Goal: Task Accomplishment & Management: Use online tool/utility

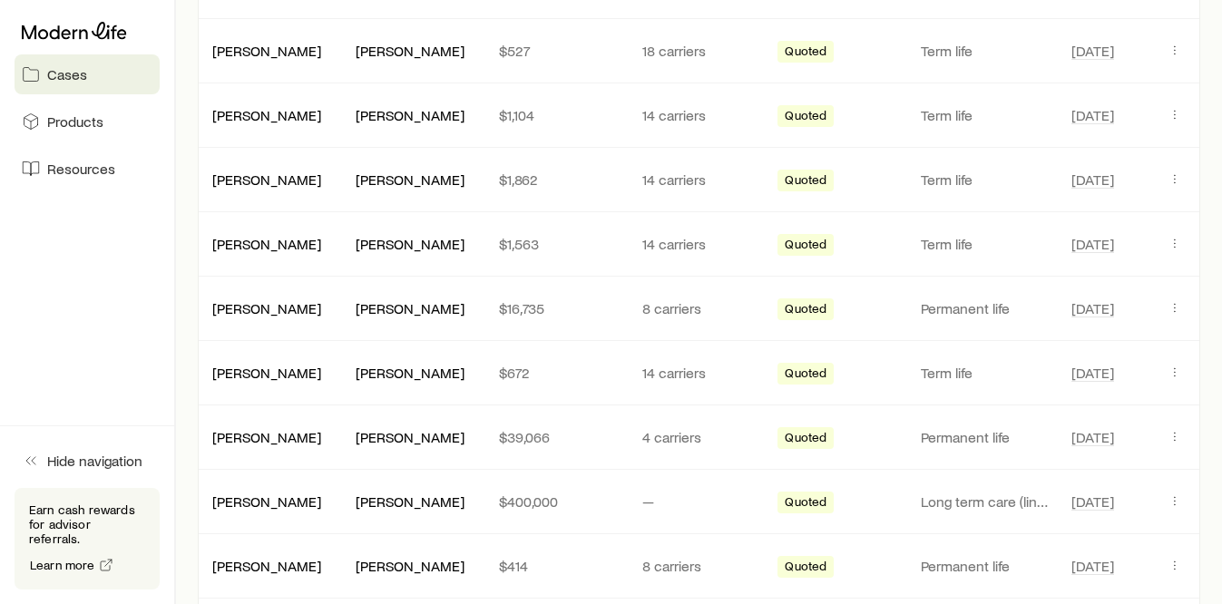
scroll to position [670, 0]
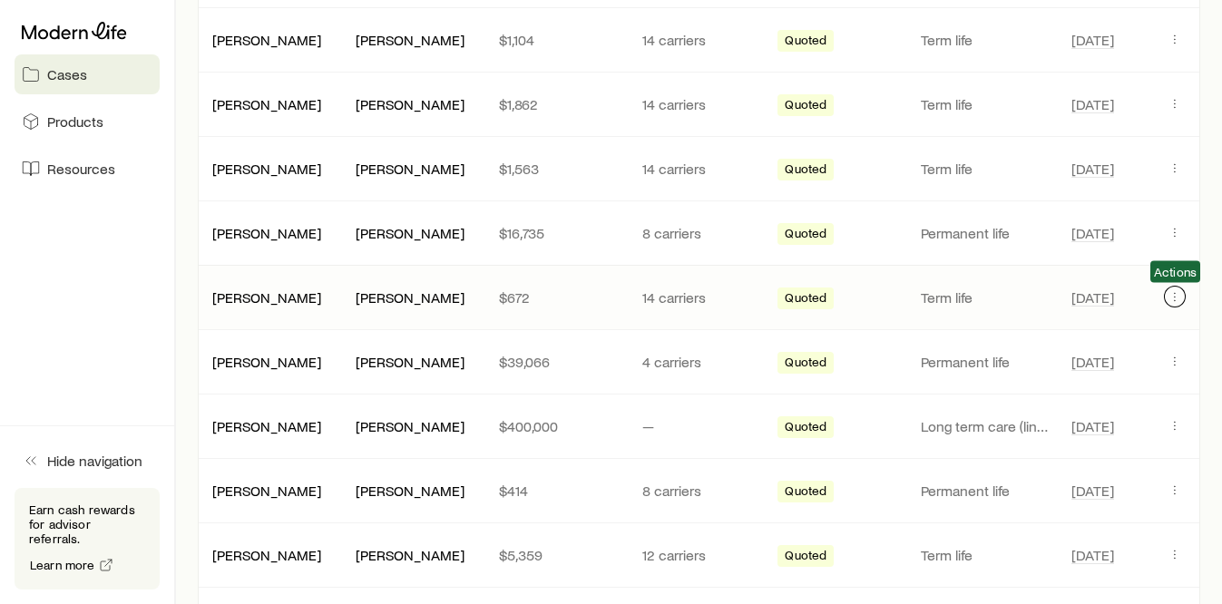
click at [1170, 295] on icon "Client cases" at bounding box center [1174, 296] width 15 height 15
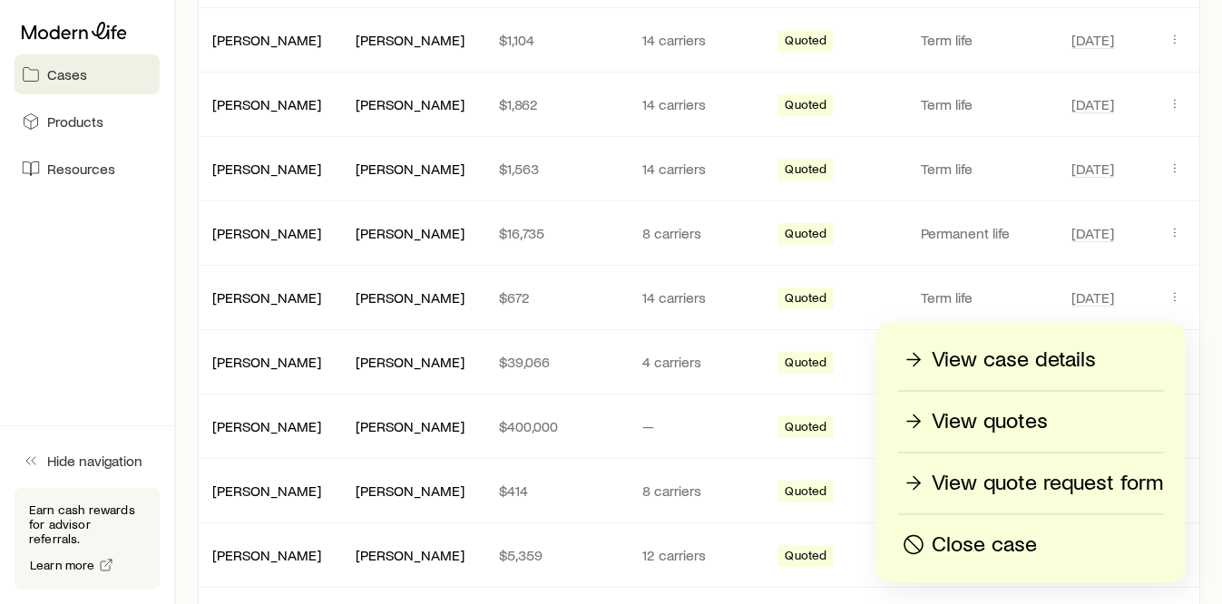
click at [1003, 425] on p "View quotes" at bounding box center [990, 421] width 116 height 29
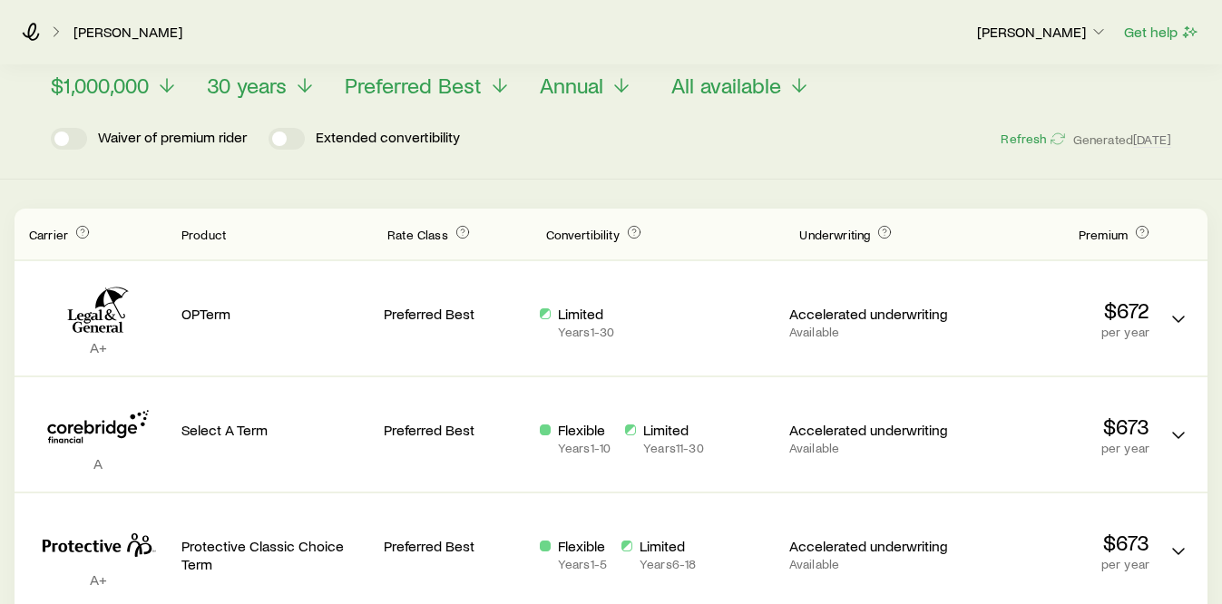
scroll to position [124, 0]
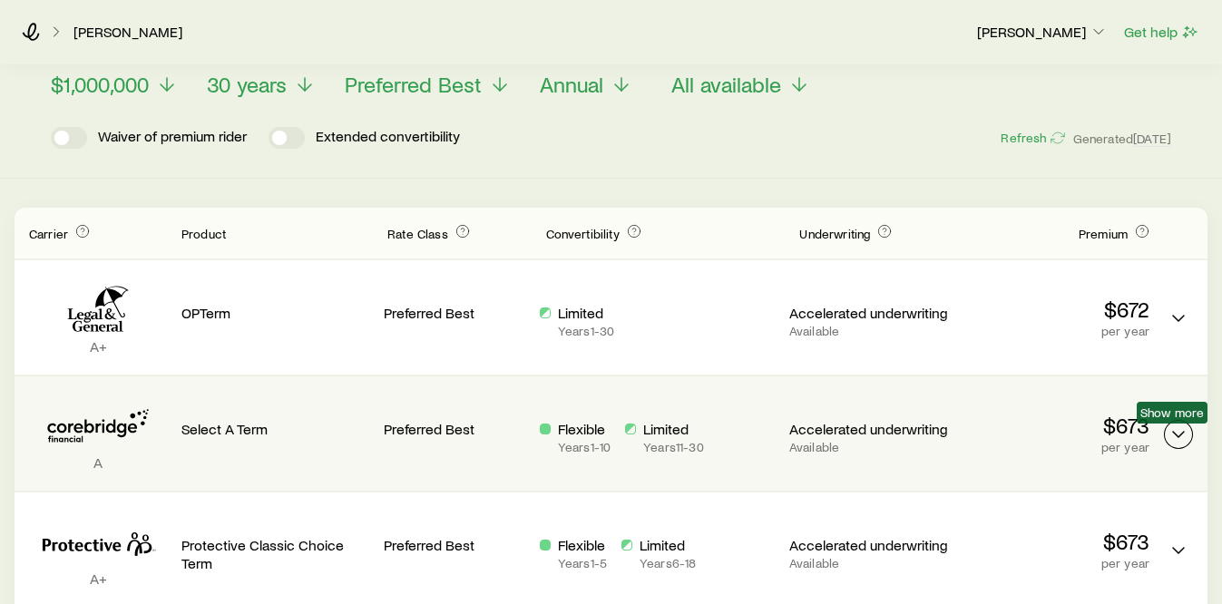
click at [1181, 436] on icon "Term quotes" at bounding box center [1178, 435] width 22 height 22
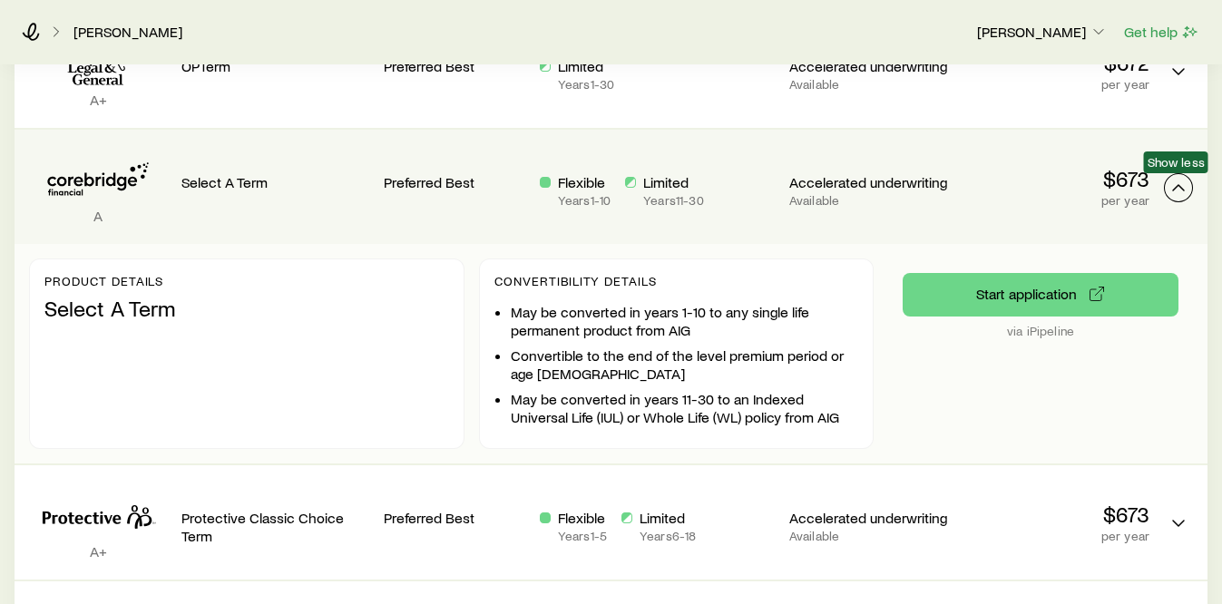
scroll to position [378, 0]
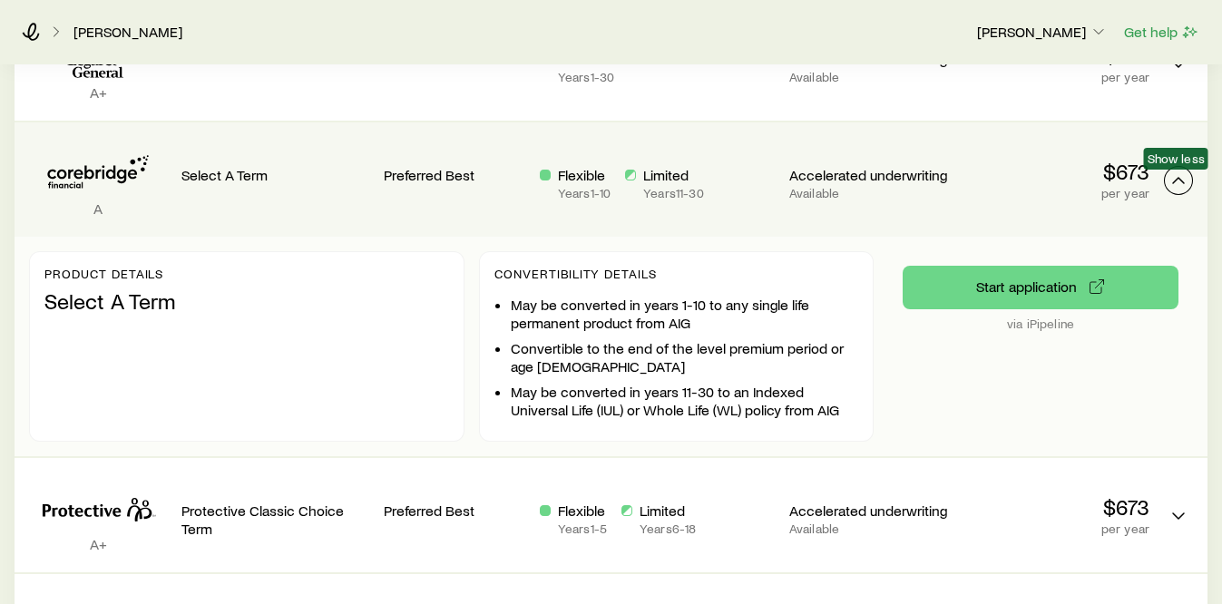
click at [1182, 178] on icon "Term quotes" at bounding box center [1178, 181] width 22 height 22
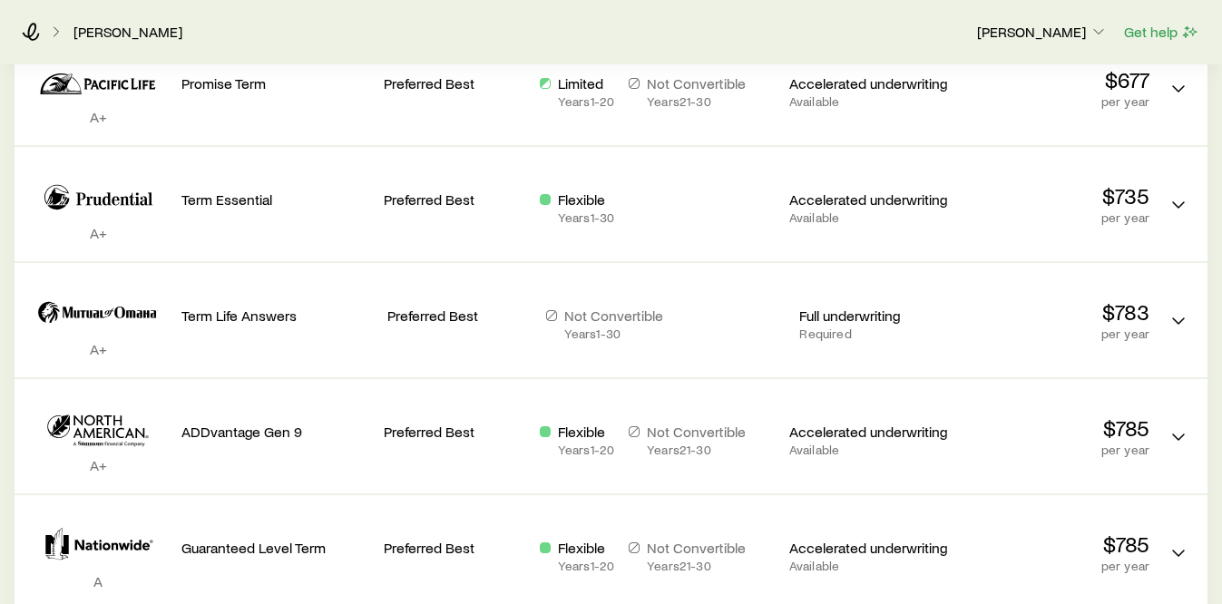
scroll to position [0, 0]
